Goal: Find specific page/section: Find specific page/section

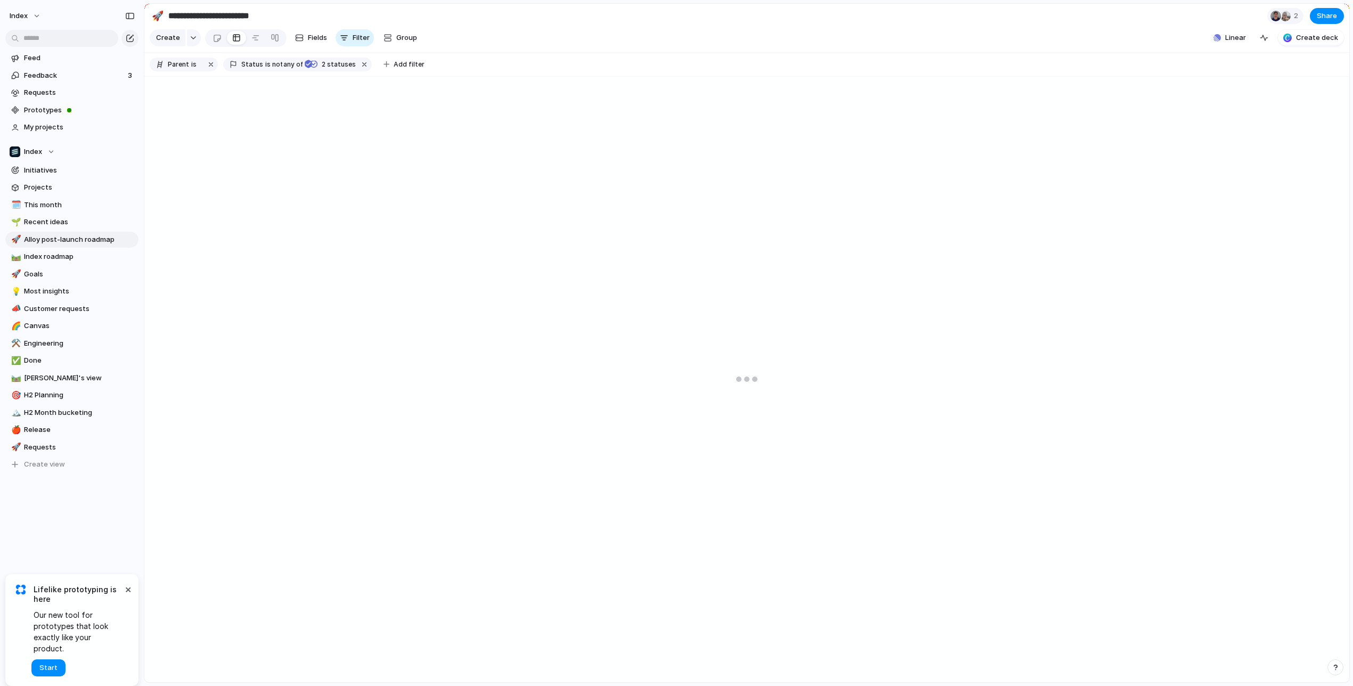
click at [1030, 13] on section "**********" at bounding box center [746, 16] width 1205 height 24
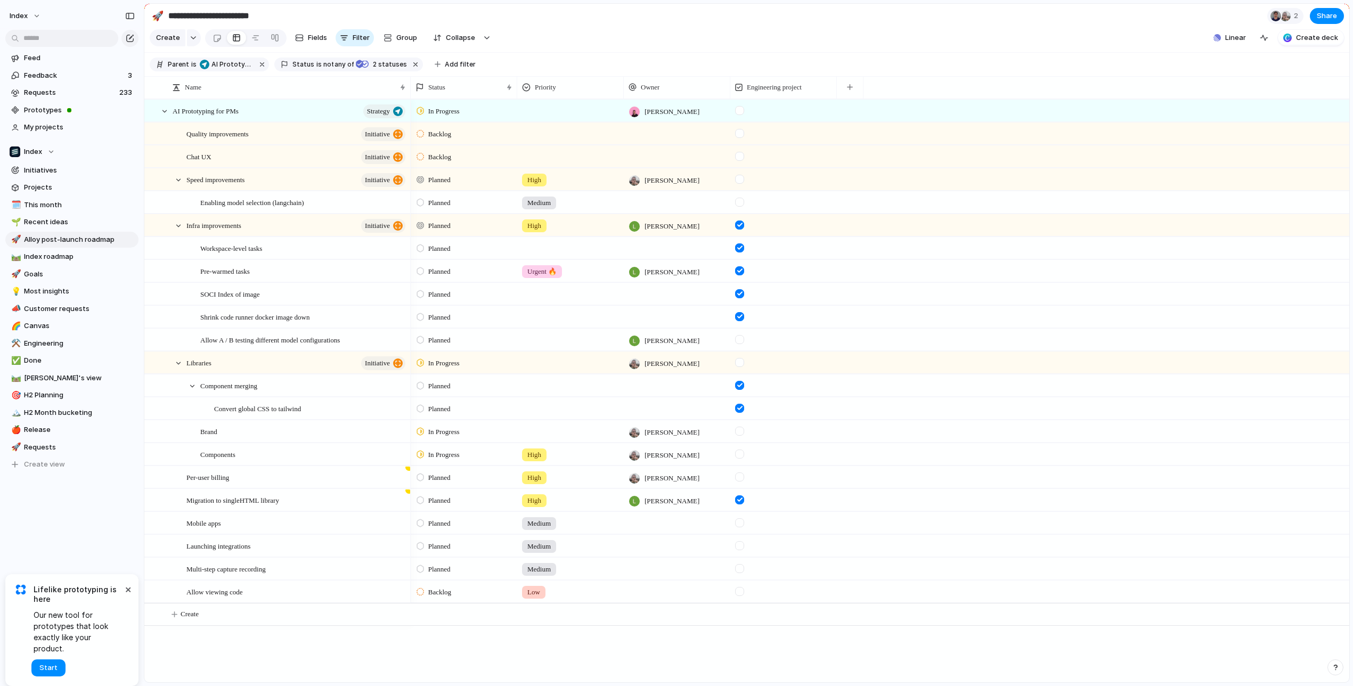
click at [676, 343] on div at bounding box center [676, 343] width 0 height 0
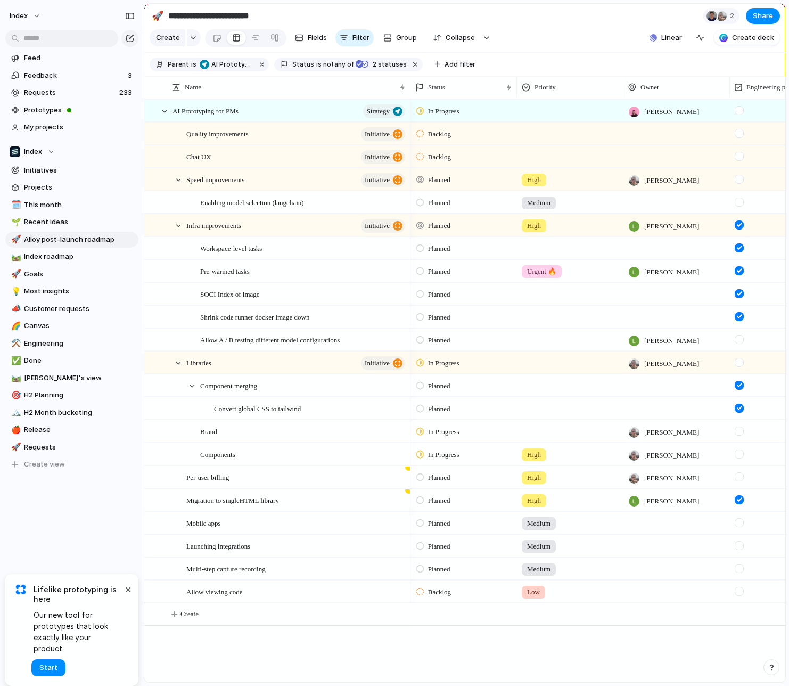
click at [580, 31] on section "Create Fields Filter Group Zoom Collapse Linear Create deck" at bounding box center [464, 40] width 641 height 26
